Goal: Task Accomplishment & Management: Use online tool/utility

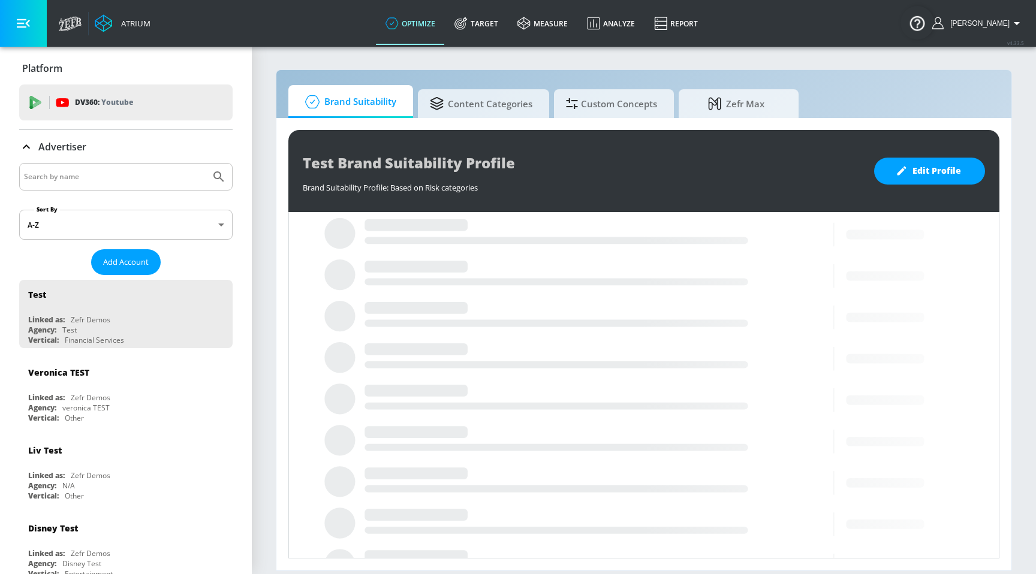
click at [123, 185] on div at bounding box center [125, 177] width 213 height 28
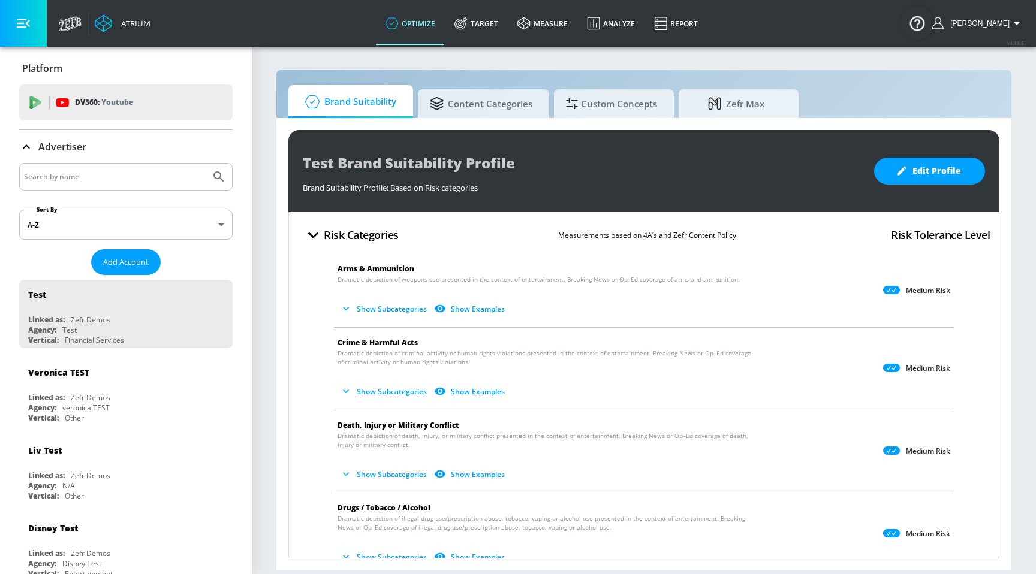
click at [124, 185] on div at bounding box center [125, 177] width 213 height 28
type input "n"
paste input "6932847143"
type input "693284714"
type input "mattel"
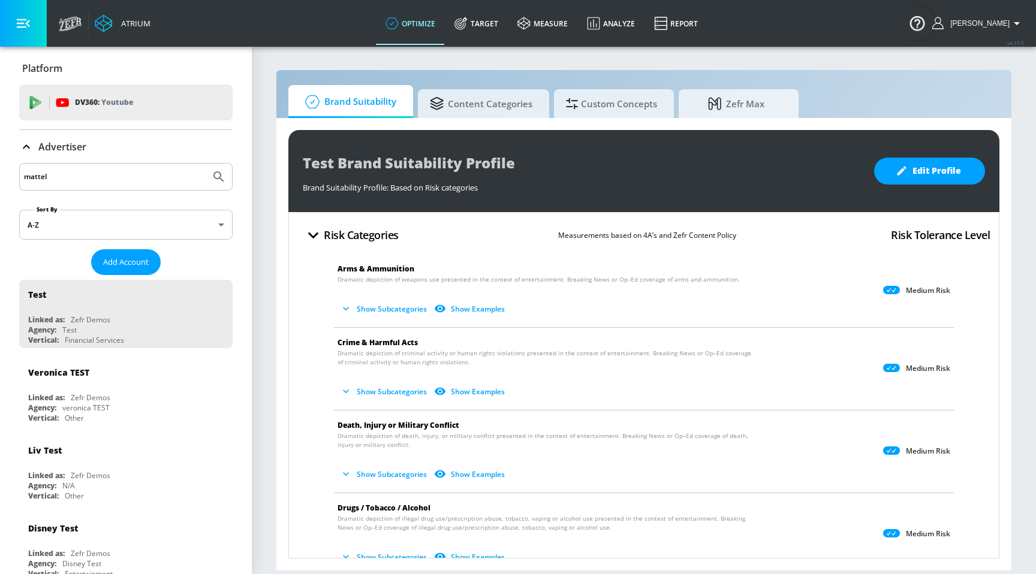
click at [206, 164] on button "Submit Search" at bounding box center [219, 177] width 26 height 26
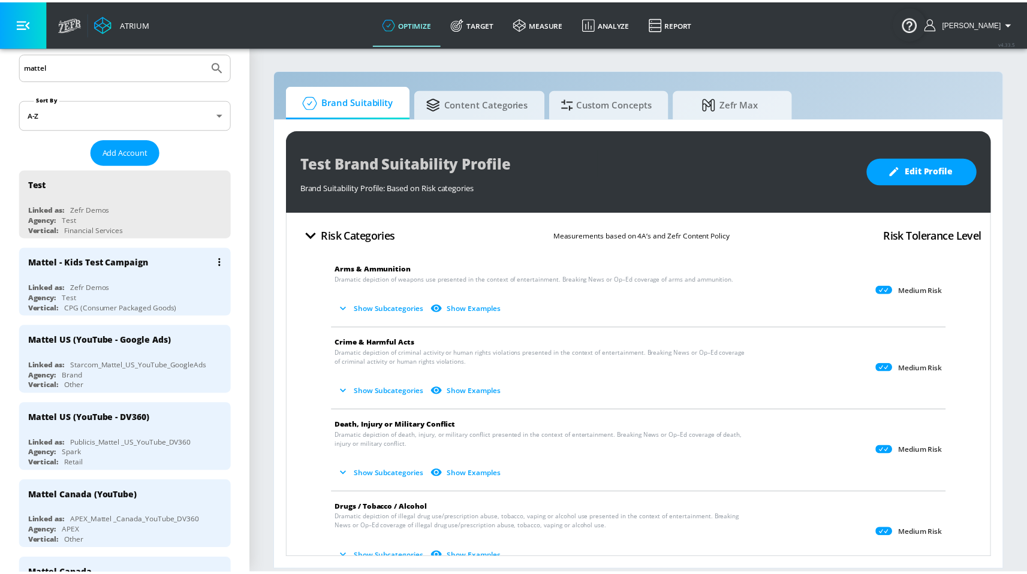
scroll to position [170, 0]
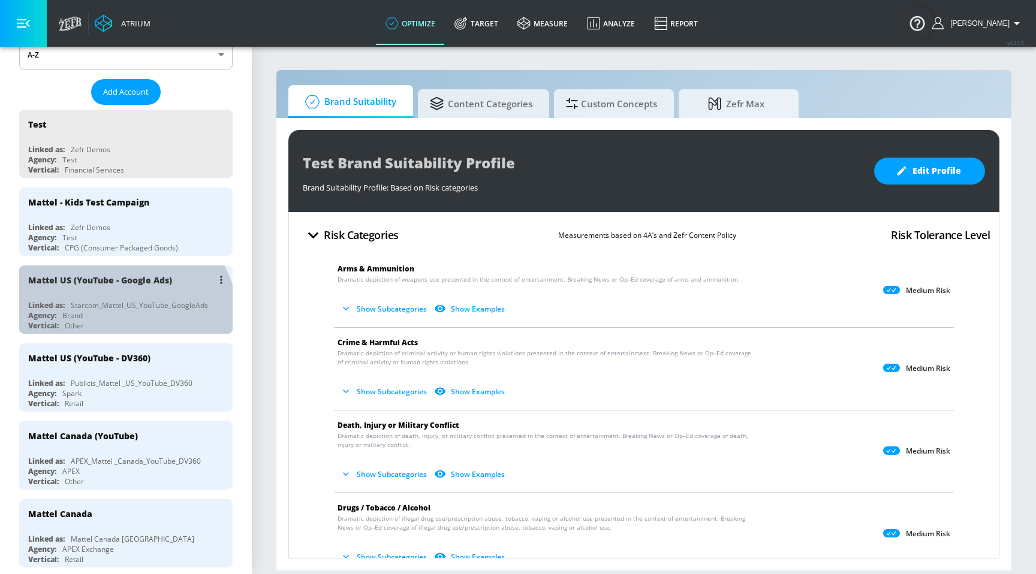
click at [112, 322] on div "Vertical: Other" at bounding box center [128, 326] width 201 height 10
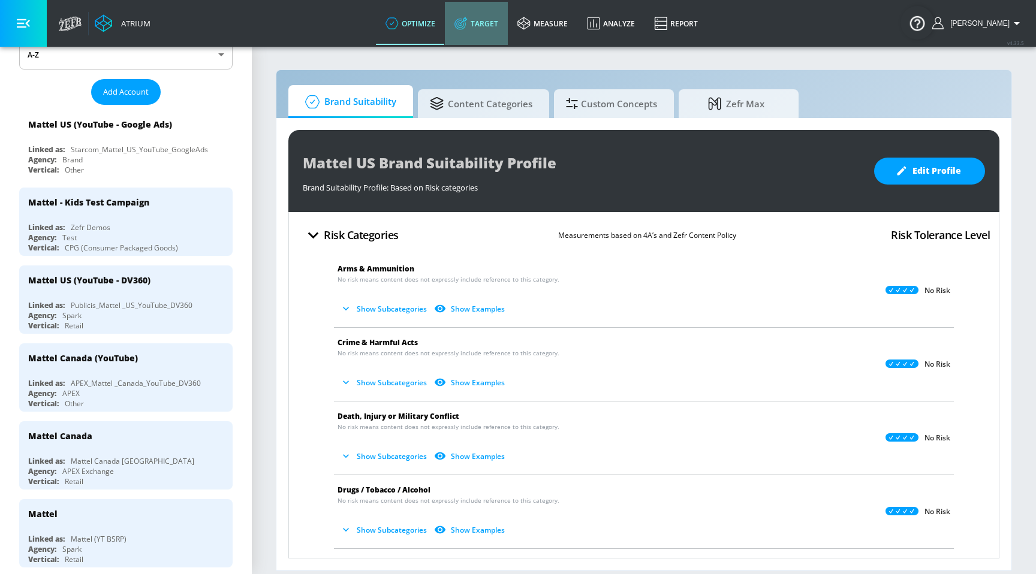
click at [508, 6] on link "Target" at bounding box center [476, 23] width 63 height 43
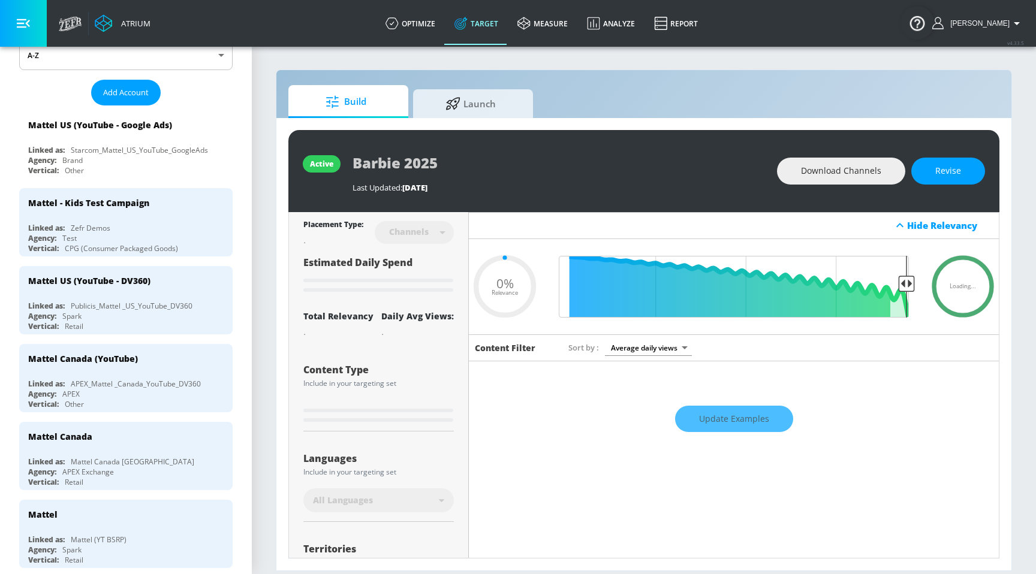
type input "0.05"
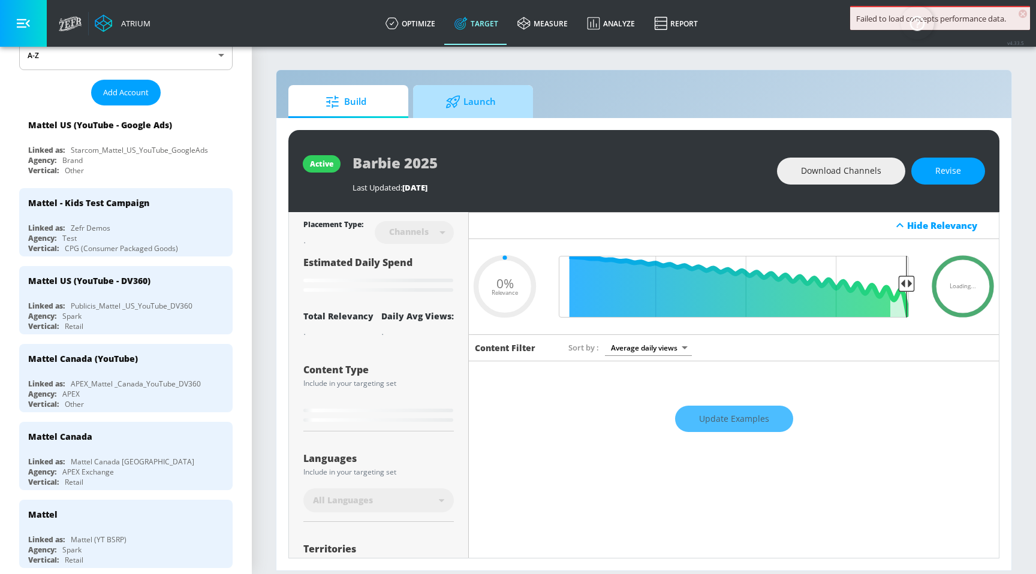
click at [487, 104] on span "Launch" at bounding box center [470, 102] width 91 height 29
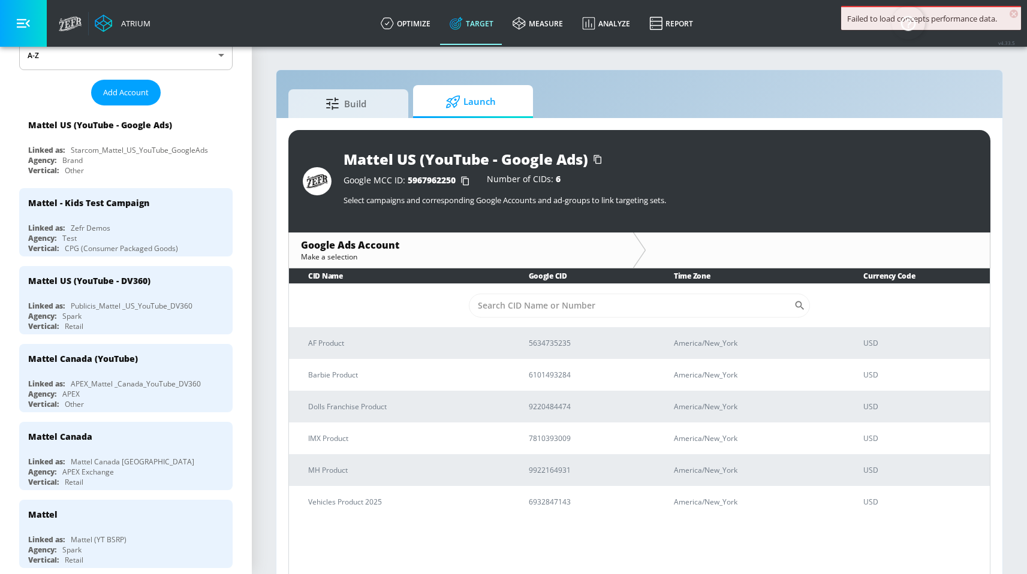
scroll to position [17, 0]
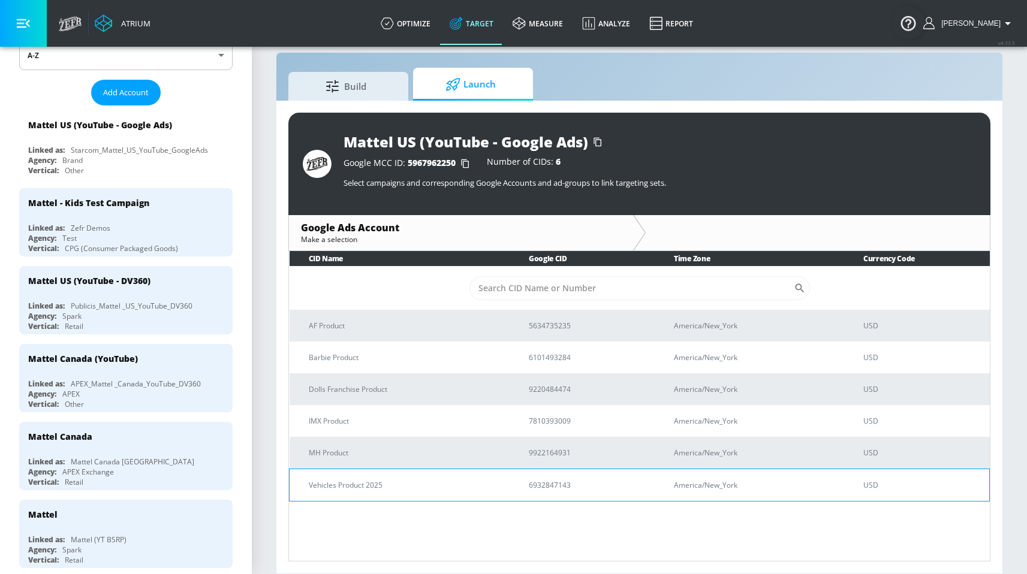
click at [348, 484] on p "Vehicles Product 2025" at bounding box center [404, 485] width 191 height 13
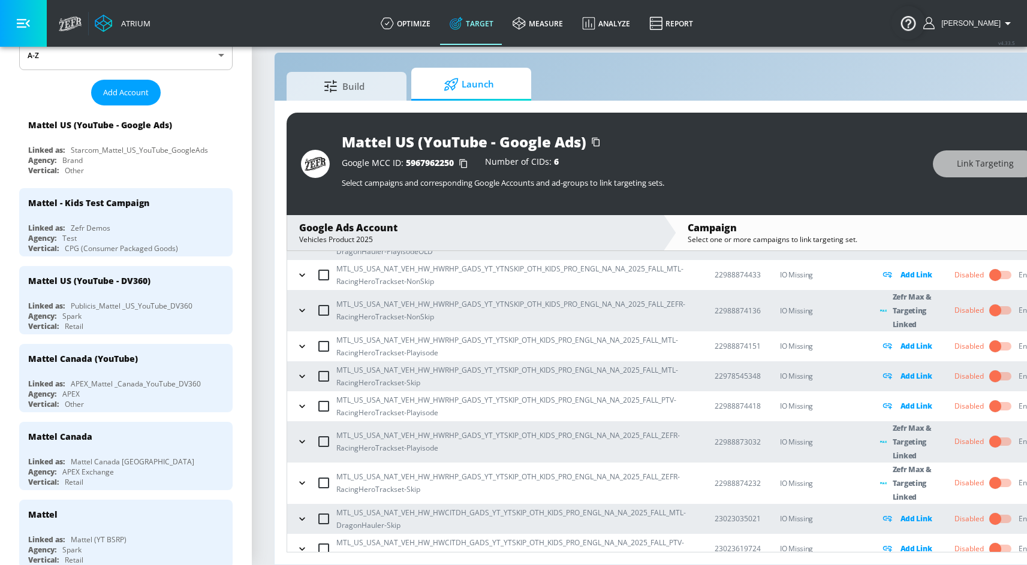
scroll to position [26, 0]
click at [308, 401] on icon "button" at bounding box center [304, 407] width 12 height 12
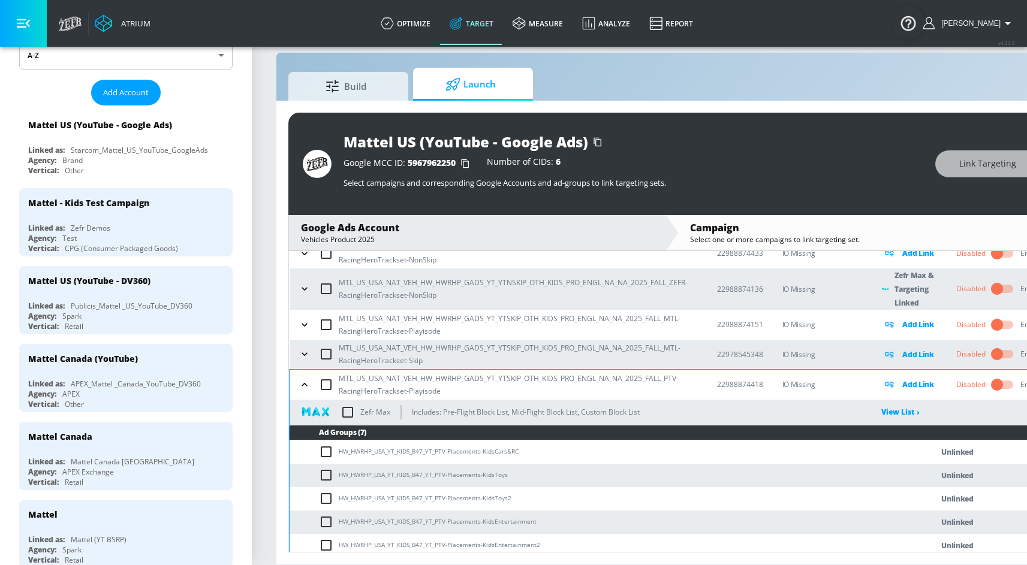
scroll to position [426, 0]
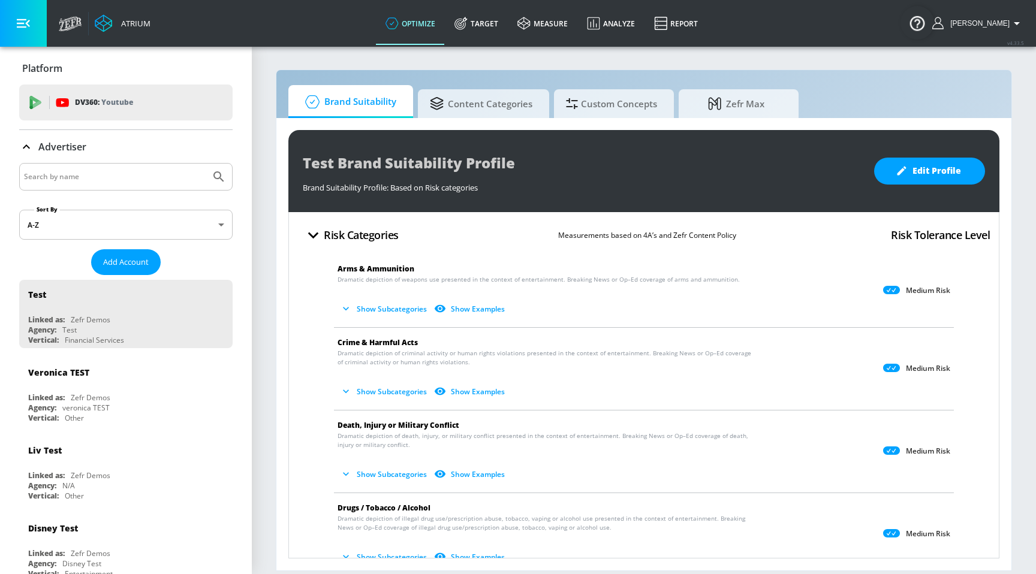
click at [151, 186] on div at bounding box center [125, 177] width 213 height 28
click at [148, 180] on input "Search by name" at bounding box center [115, 177] width 182 height 16
type input "n"
click at [206, 164] on button "Submit Search" at bounding box center [219, 177] width 26 height 26
click at [107, 179] on input "matel" at bounding box center [115, 177] width 182 height 16
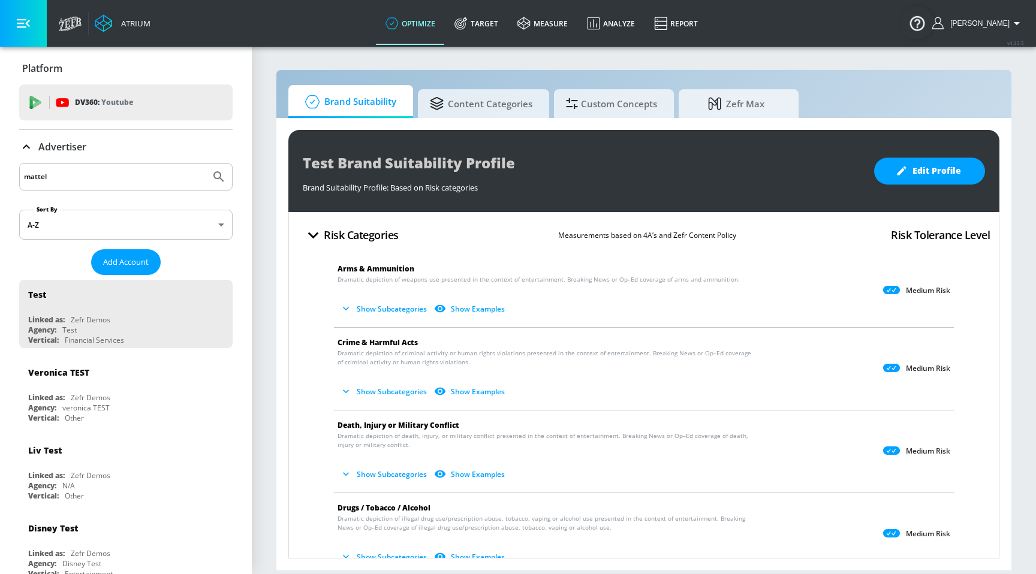
type input "mattel"
click at [206, 164] on button "Submit Search" at bounding box center [219, 177] width 26 height 26
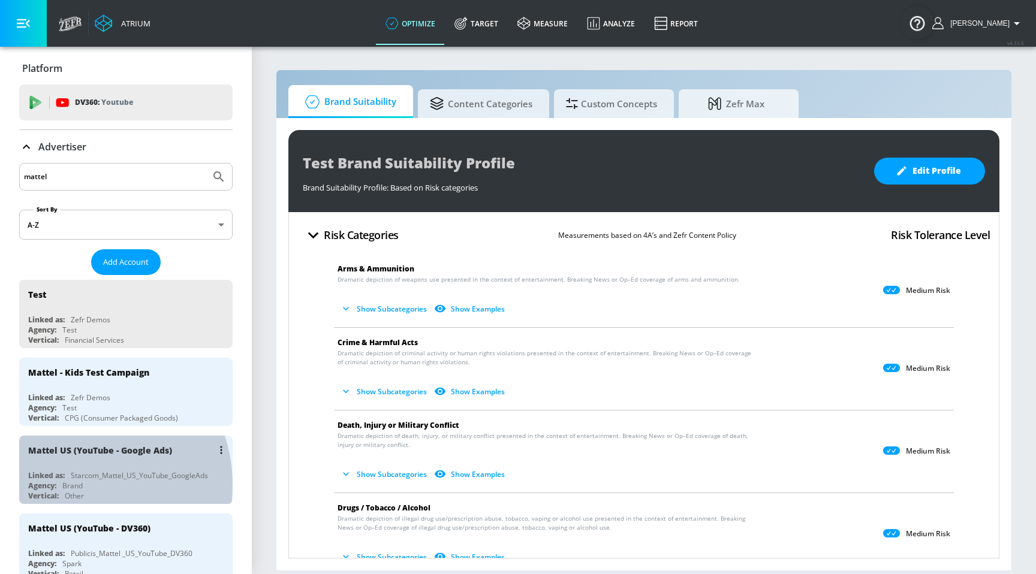
click at [77, 483] on div "Brand" at bounding box center [72, 486] width 20 height 10
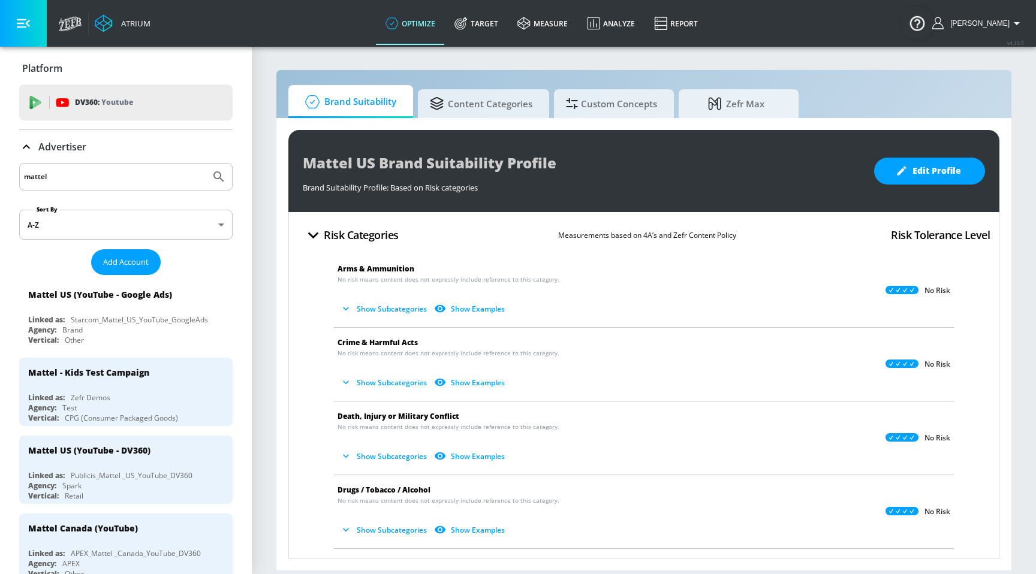
click at [593, 121] on div "Mattel US Brand Suitability Profile Brand Suitability Profile: Based on Risk ca…" at bounding box center [643, 344] width 735 height 453
click at [596, 116] on span "Custom Concepts" at bounding box center [611, 102] width 91 height 29
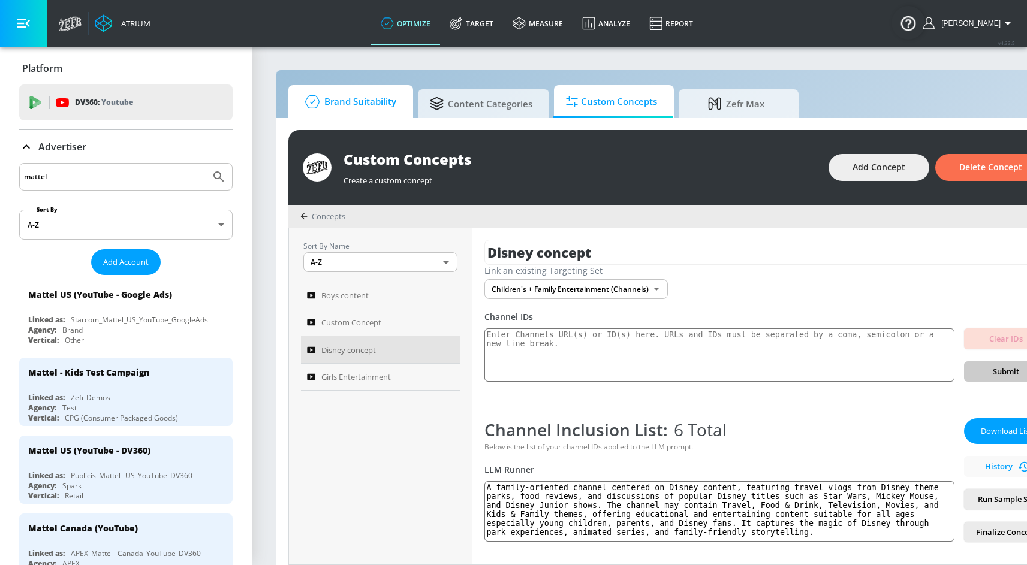
click at [380, 109] on span "Brand Suitability" at bounding box center [348, 102] width 96 height 29
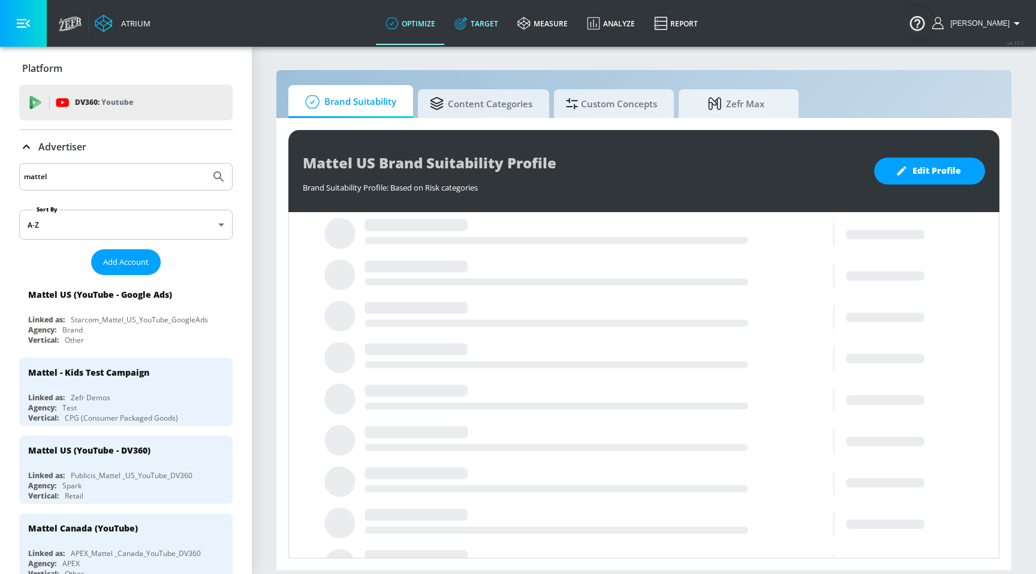
click at [500, 22] on link "Target" at bounding box center [476, 23] width 63 height 43
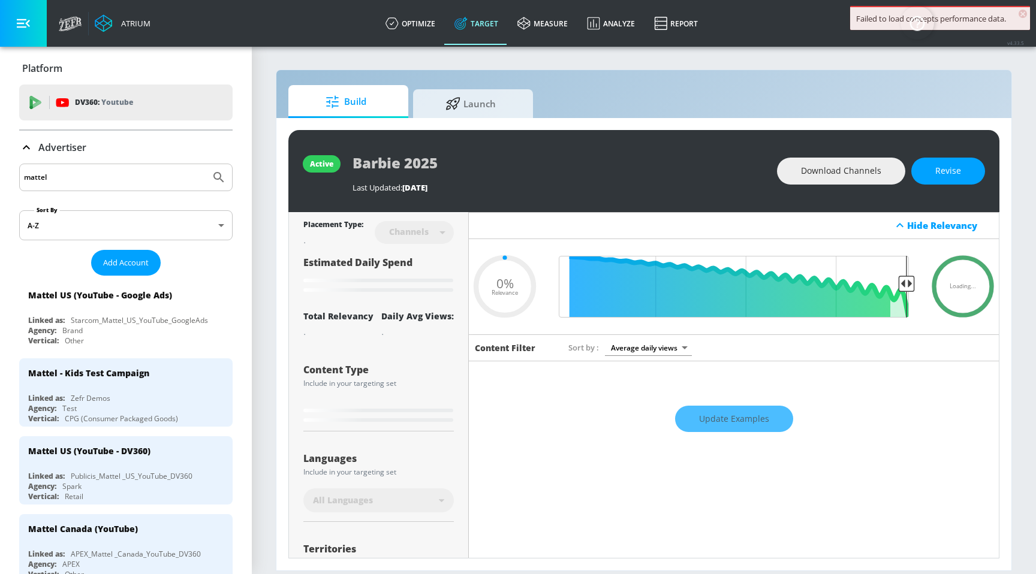
click at [485, 128] on div "active Barbie 2025 Last Updated: [DATE] Download Channels Revise Placement Type…" at bounding box center [643, 344] width 735 height 453
type input "0.65"
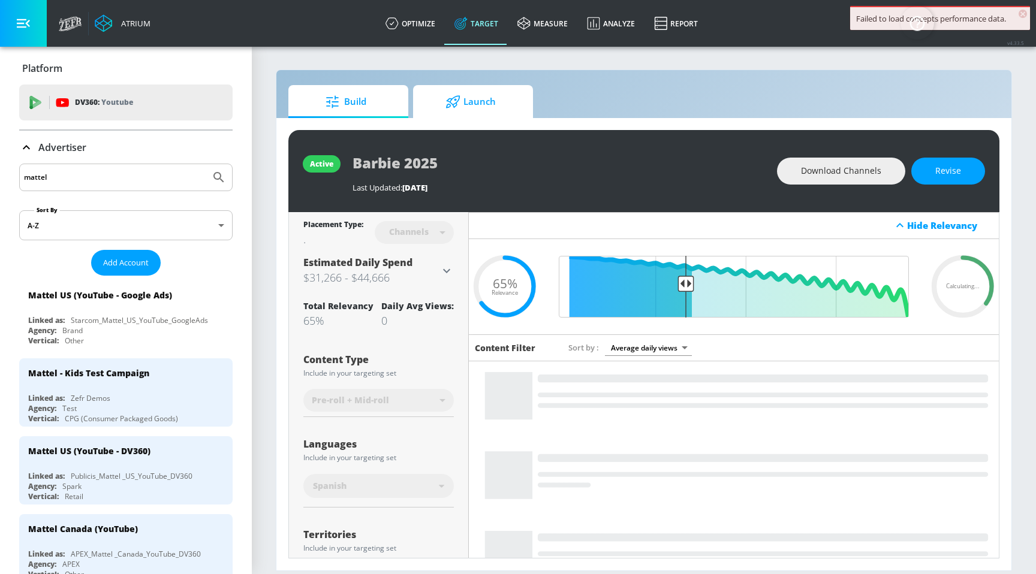
click at [478, 104] on span "Launch" at bounding box center [470, 102] width 91 height 29
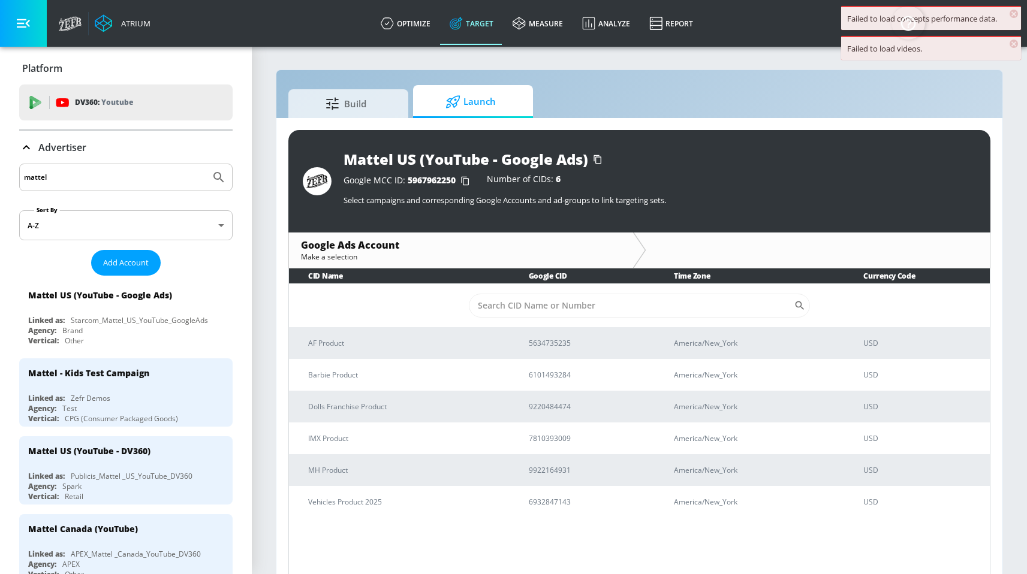
scroll to position [17, 0]
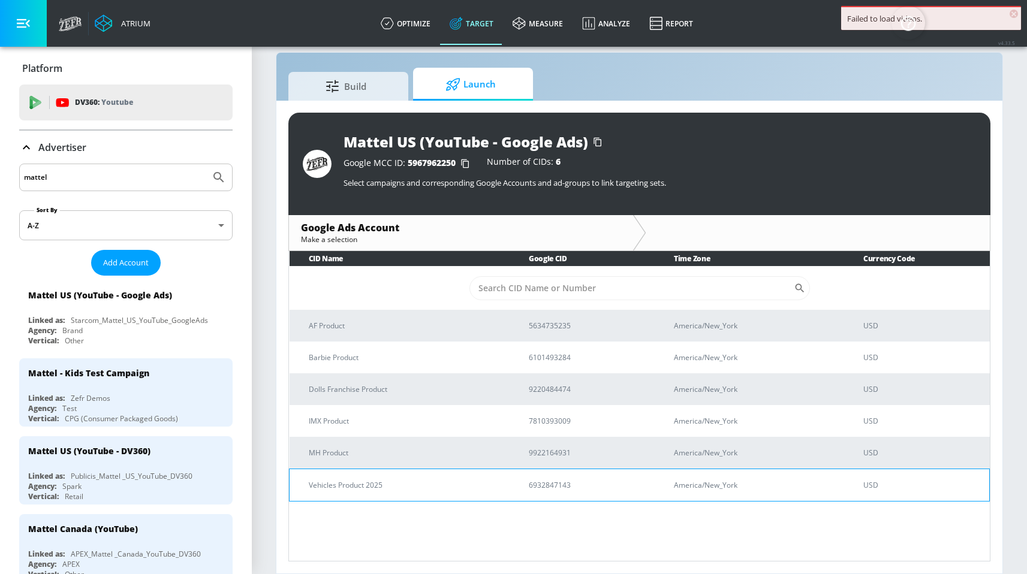
click at [372, 479] on p "Vehicles Product 2025" at bounding box center [404, 485] width 191 height 13
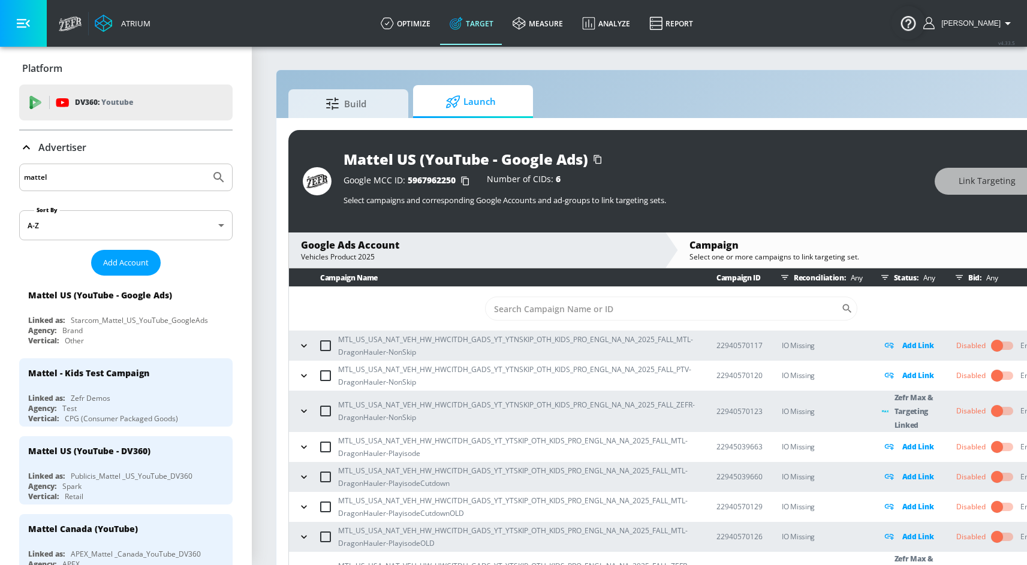
scroll to position [26, 0]
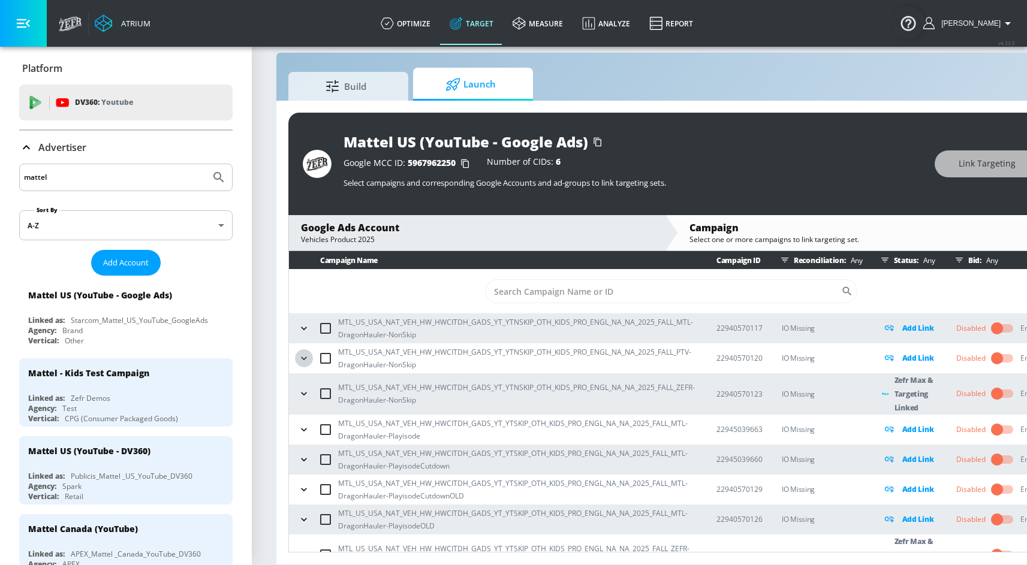
click at [309, 353] on icon "button" at bounding box center [304, 359] width 12 height 12
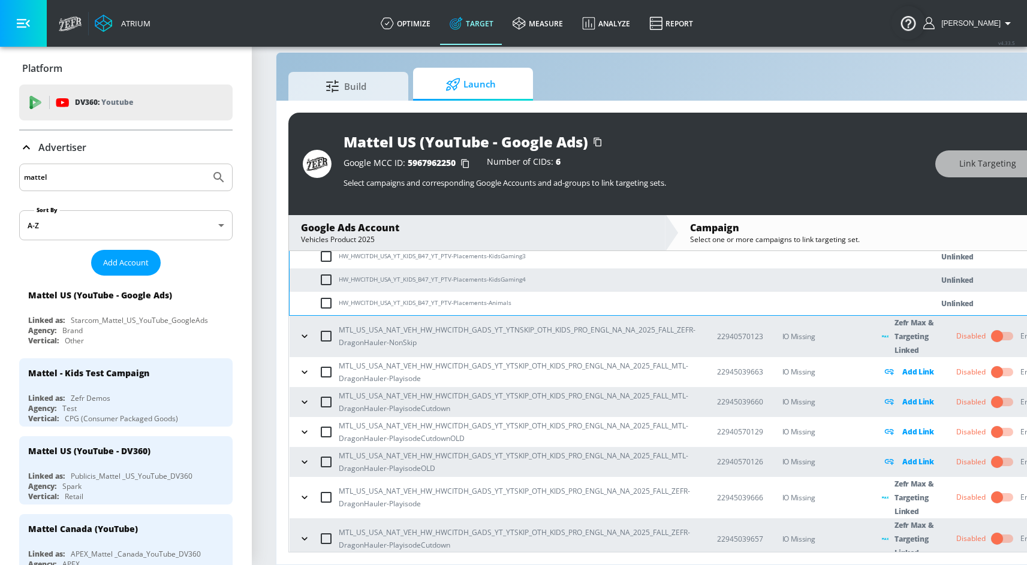
scroll to position [309, 0]
